Goal: Information Seeking & Learning: Learn about a topic

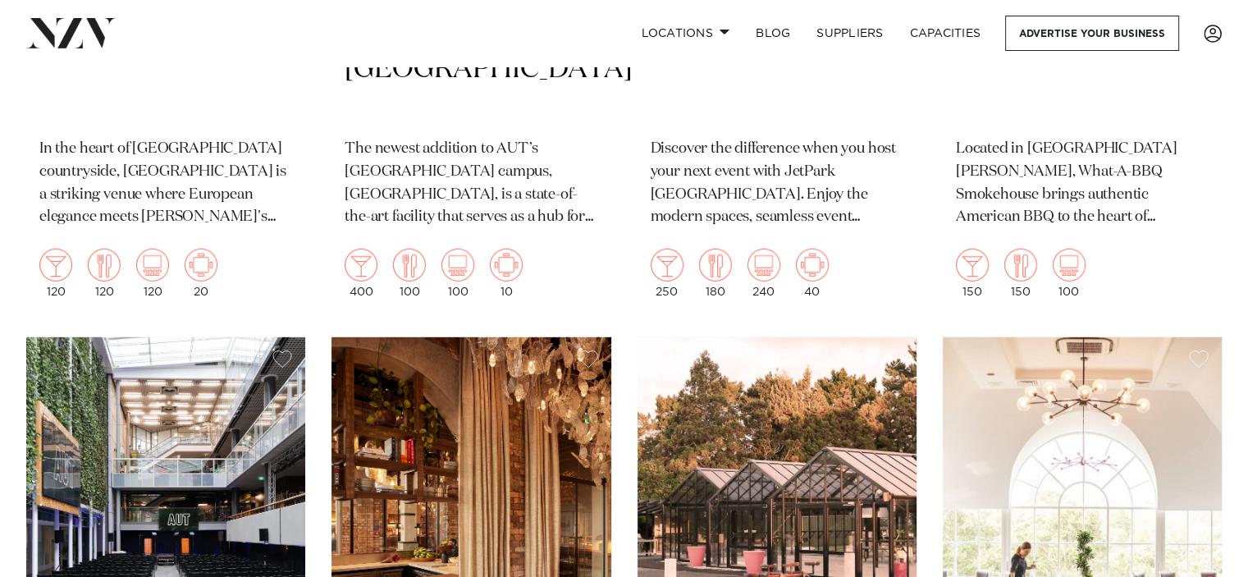
scroll to position [17220, 0]
drag, startPoint x: 251, startPoint y: 216, endPoint x: 1222, endPoint y: 185, distance: 971.8
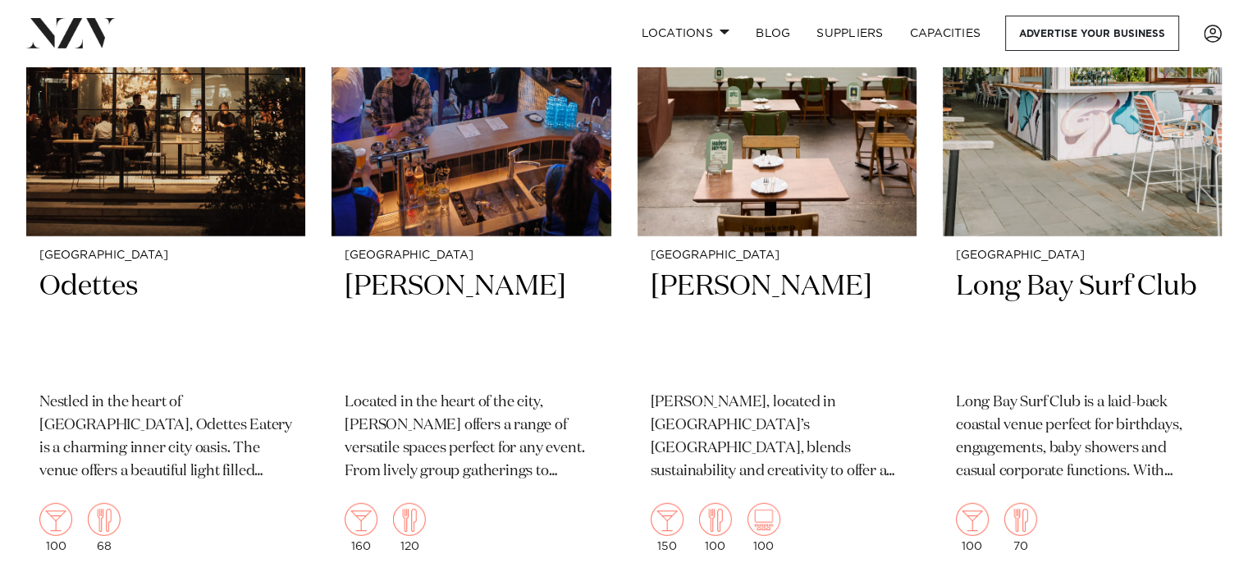
scroll to position [22823, 0]
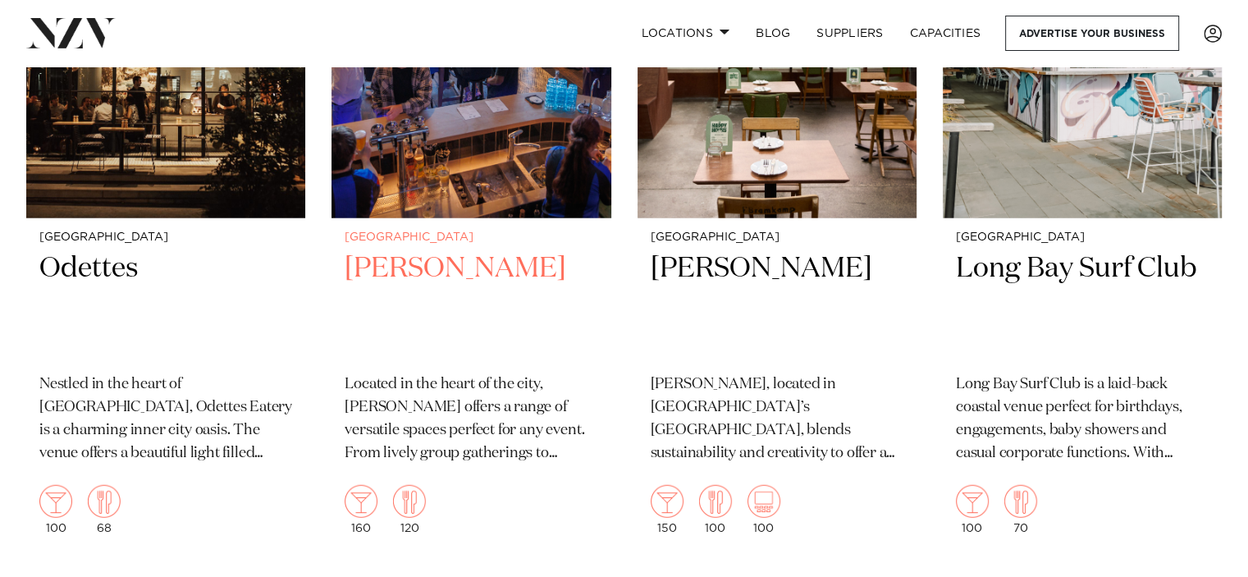
drag, startPoint x: 1222, startPoint y: 185, endPoint x: 600, endPoint y: 281, distance: 630.1
click at [600, 281] on div "Auckland Tyler St Located in the heart of the city, Tyler St offers a range of …" at bounding box center [470, 382] width 279 height 329
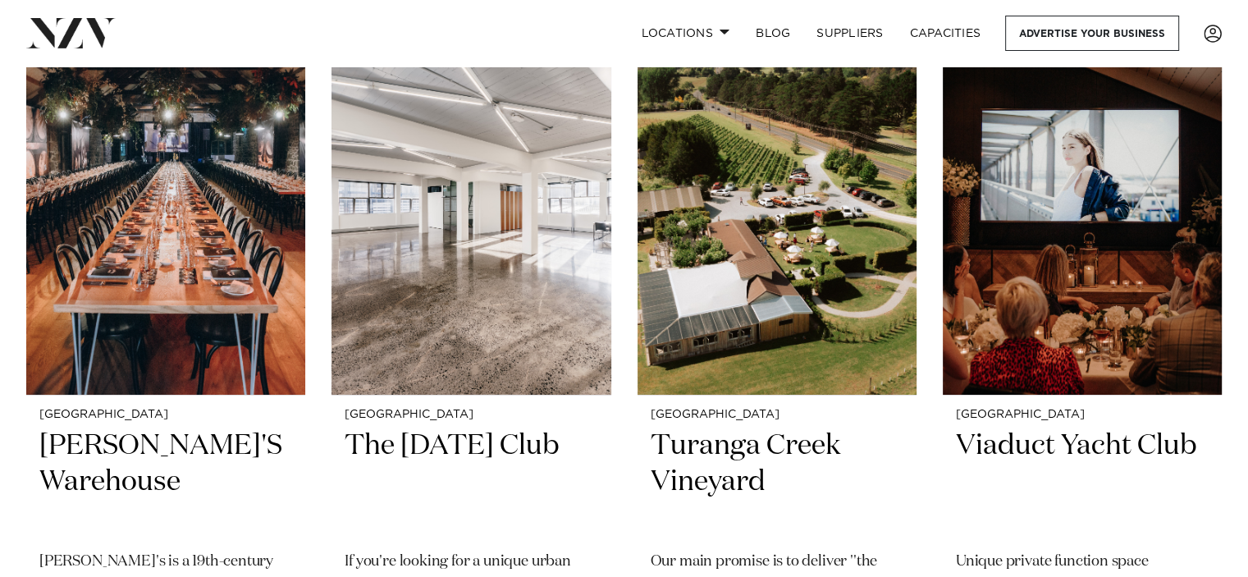
scroll to position [18269, 0]
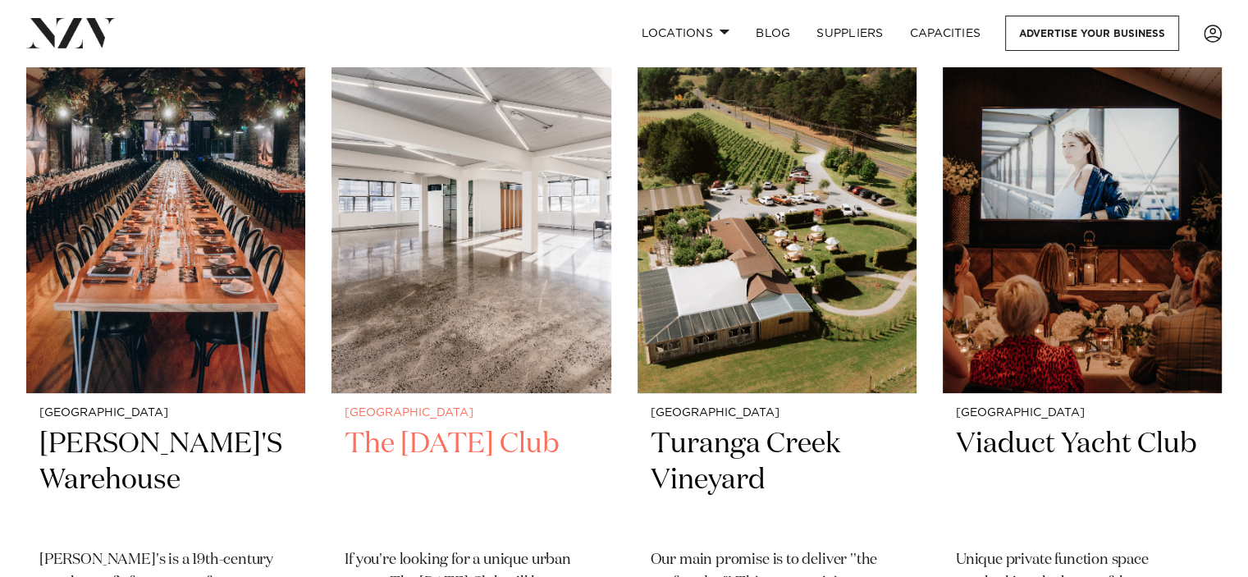
click at [475, 426] on h2 "The Tuesday Club" at bounding box center [471, 481] width 253 height 111
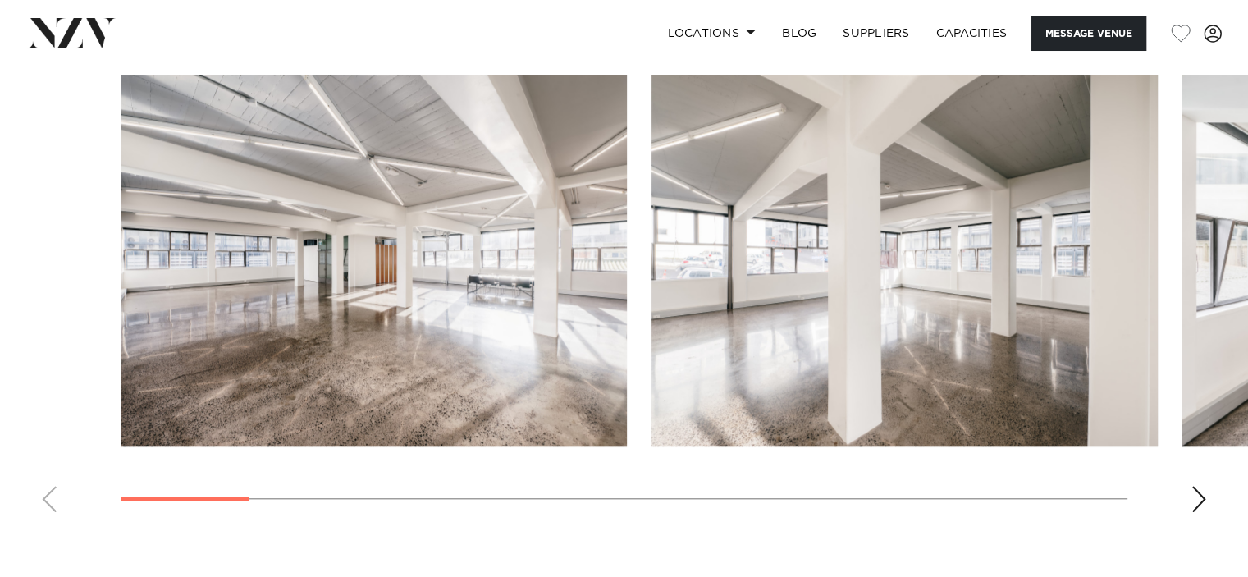
scroll to position [1502, 0]
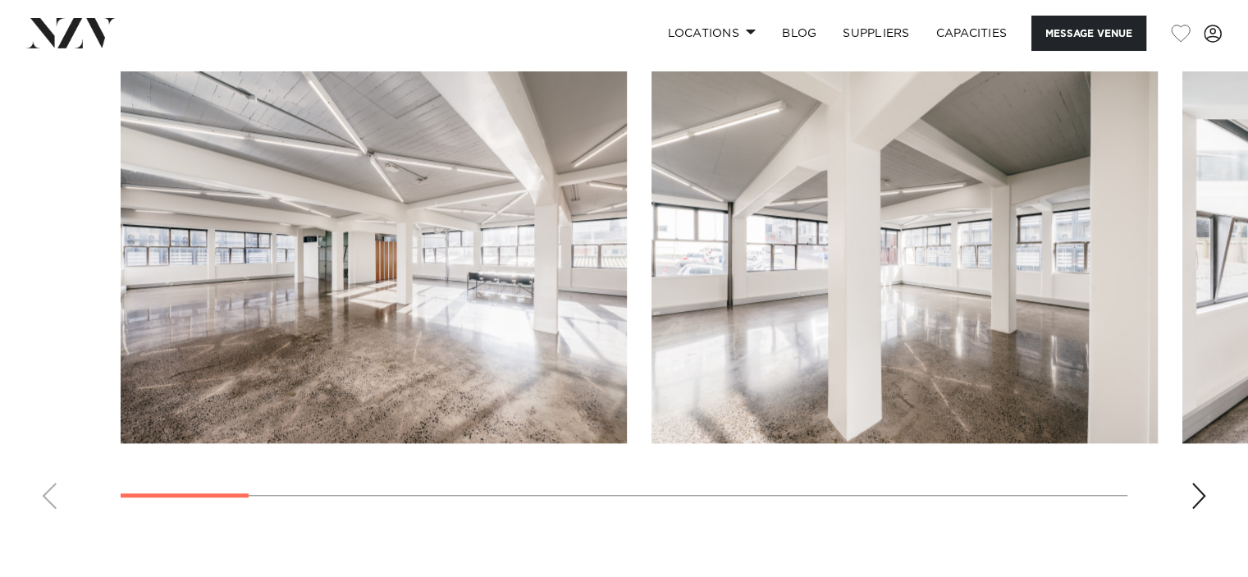
click at [1190, 488] on div "Next slide" at bounding box center [1198, 495] width 16 height 26
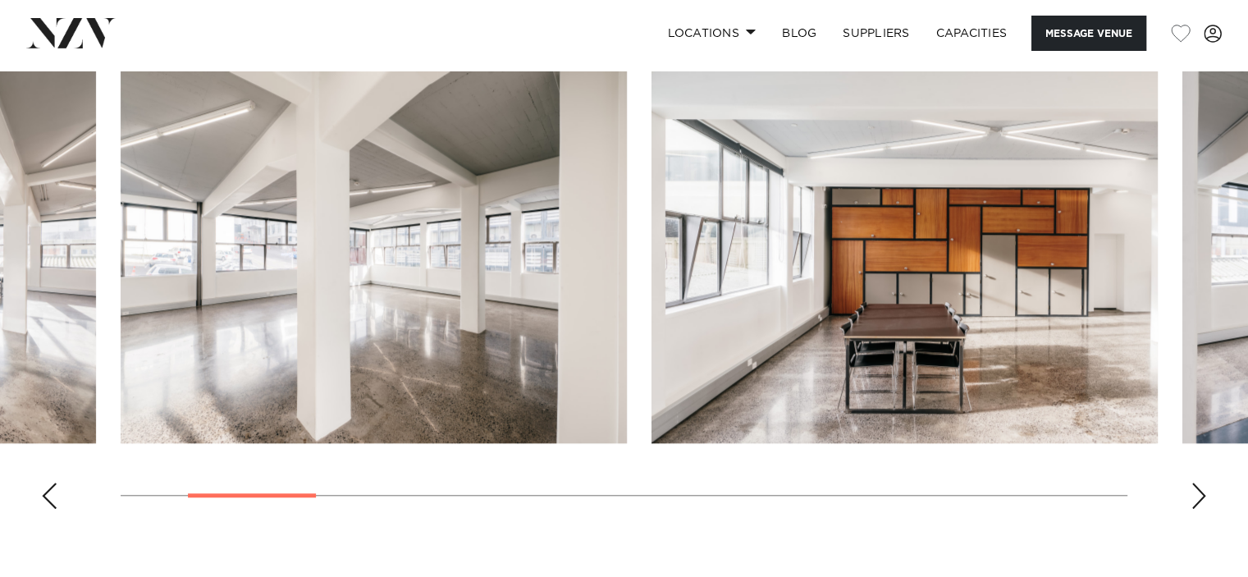
click at [1193, 491] on div "Next slide" at bounding box center [1198, 495] width 16 height 26
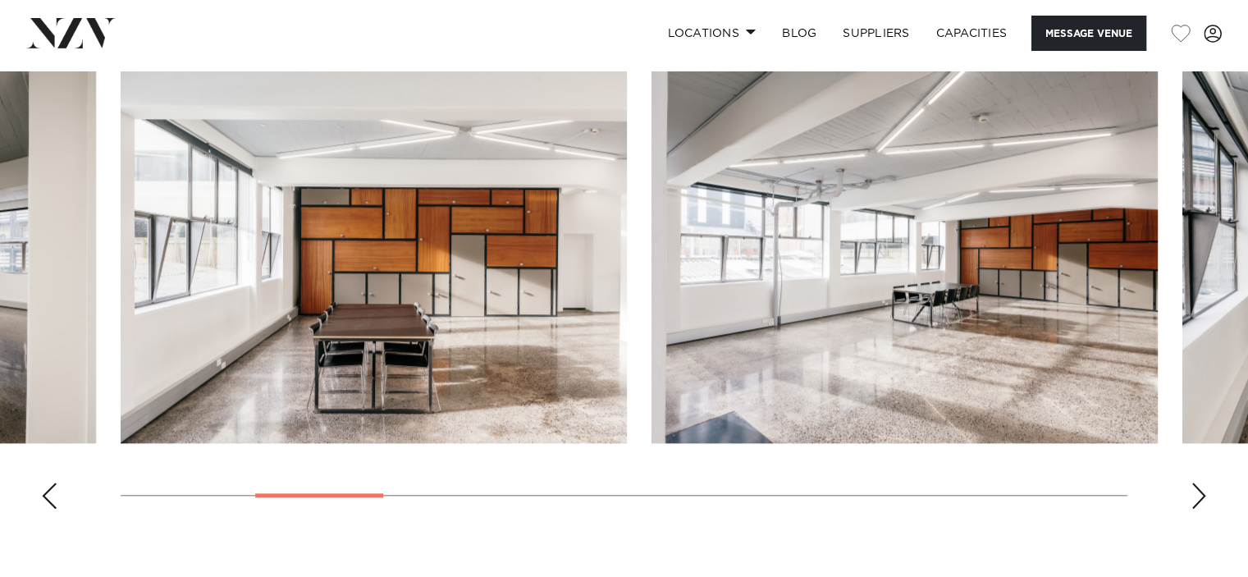
click at [1193, 491] on div "Next slide" at bounding box center [1198, 495] width 16 height 26
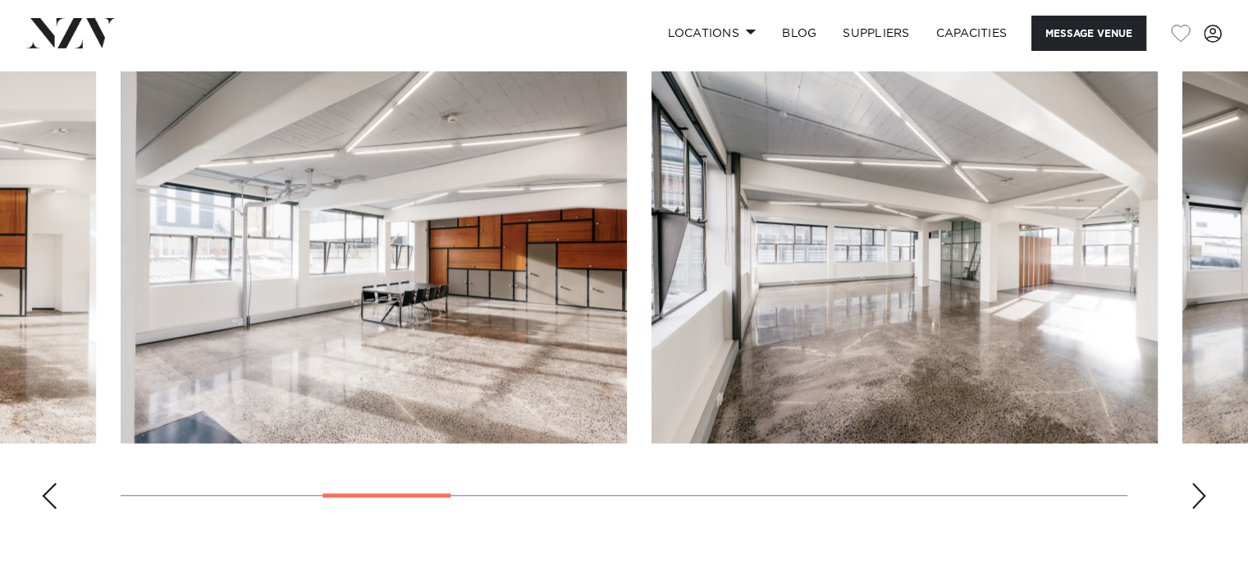
click at [1193, 491] on div "Next slide" at bounding box center [1198, 495] width 16 height 26
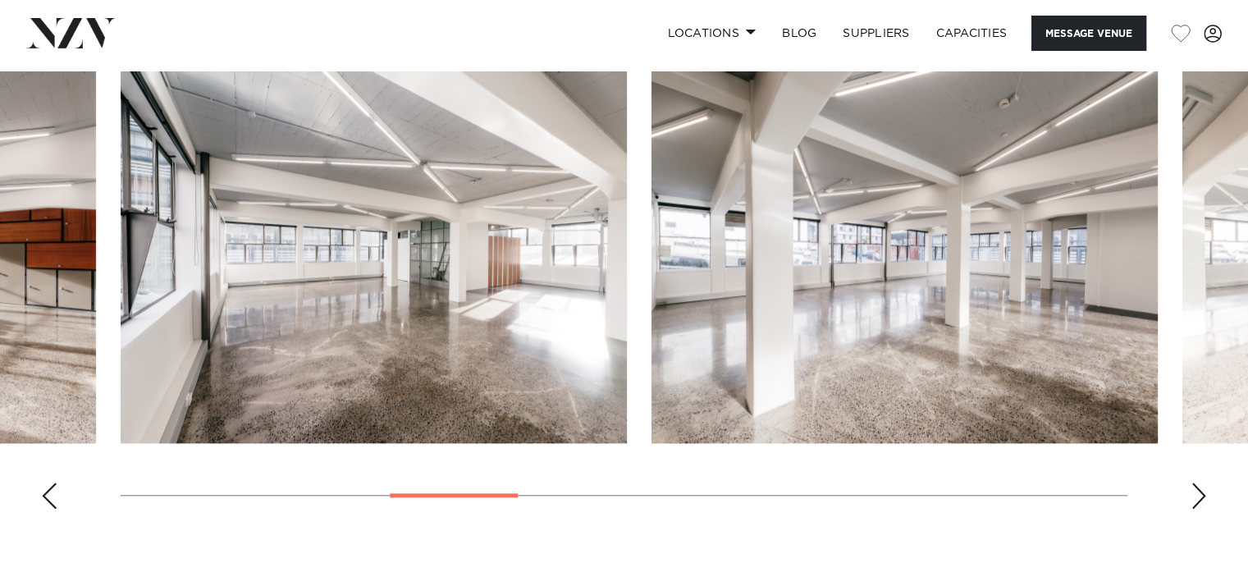
click at [1193, 491] on div "Next slide" at bounding box center [1198, 495] width 16 height 26
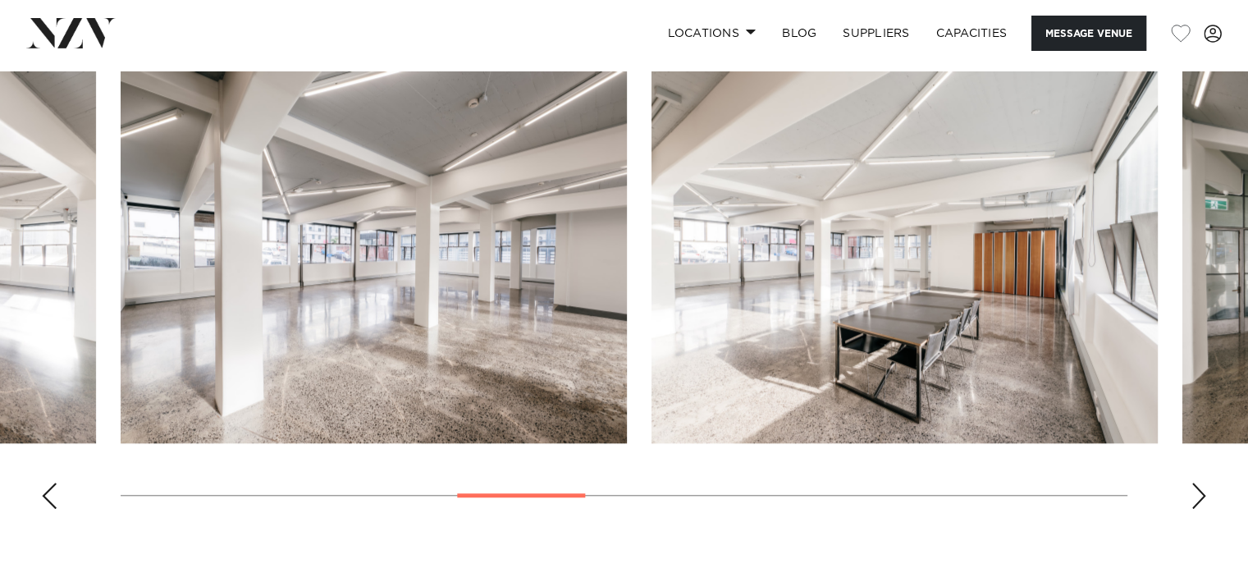
click at [1193, 491] on div "Next slide" at bounding box center [1198, 495] width 16 height 26
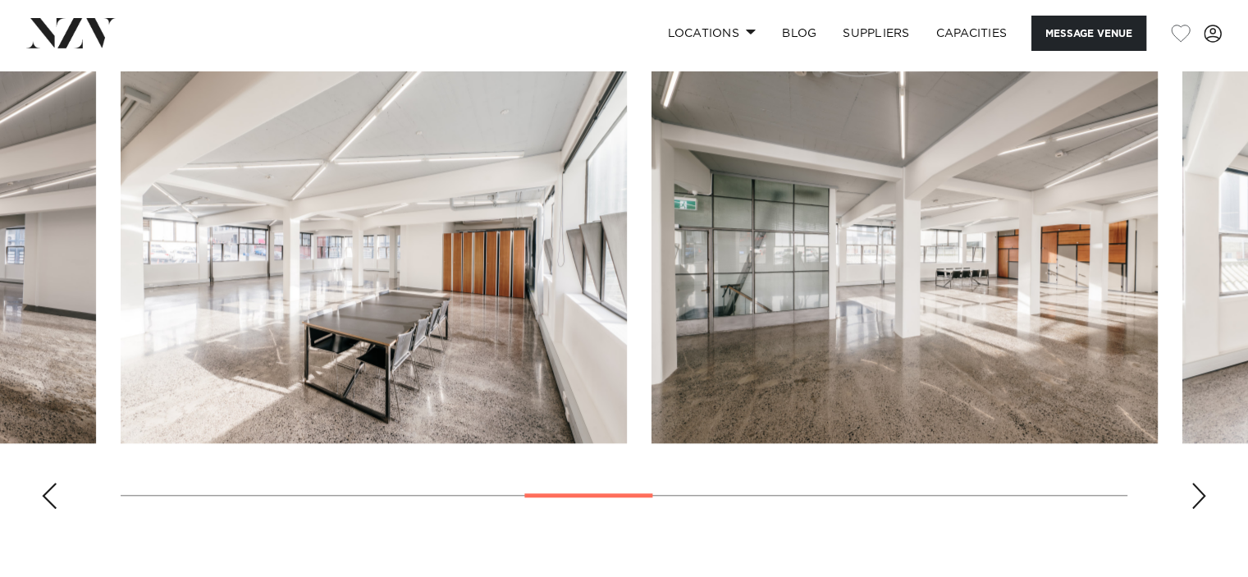
click at [1193, 491] on div "Next slide" at bounding box center [1198, 495] width 16 height 26
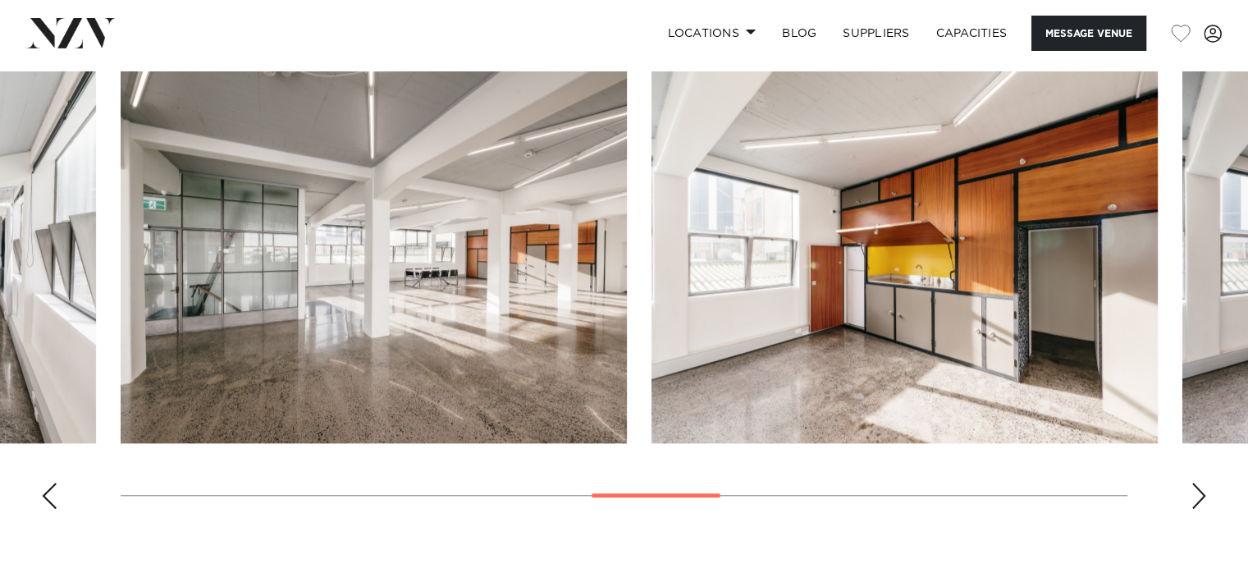
click at [1193, 491] on div "Next slide" at bounding box center [1198, 495] width 16 height 26
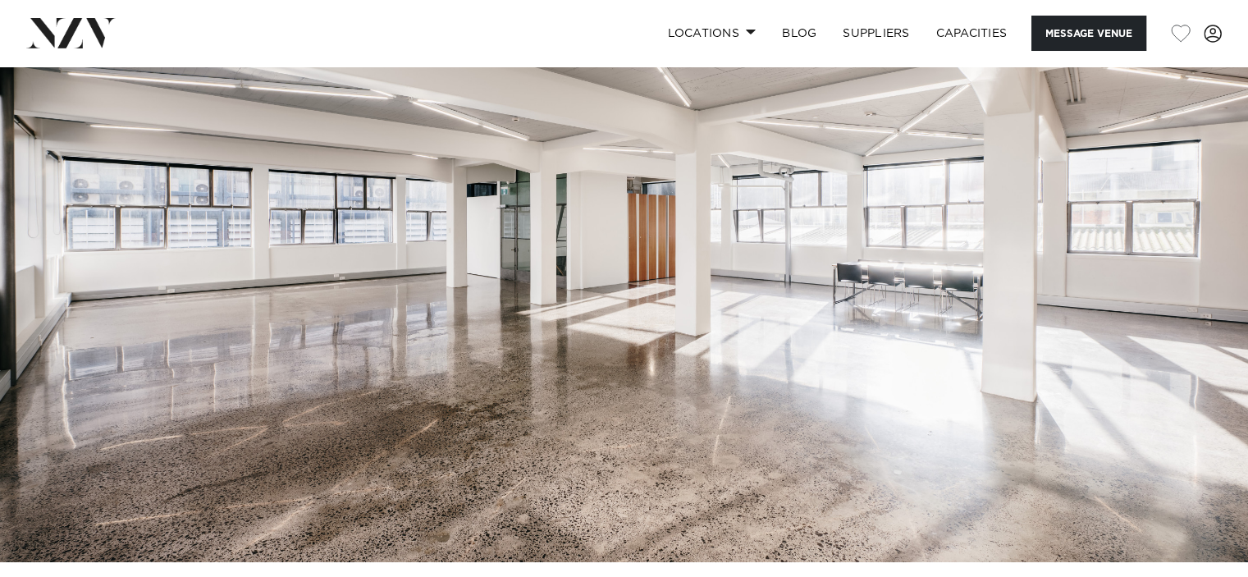
scroll to position [0, 0]
